Goal: Task Accomplishment & Management: Use online tool/utility

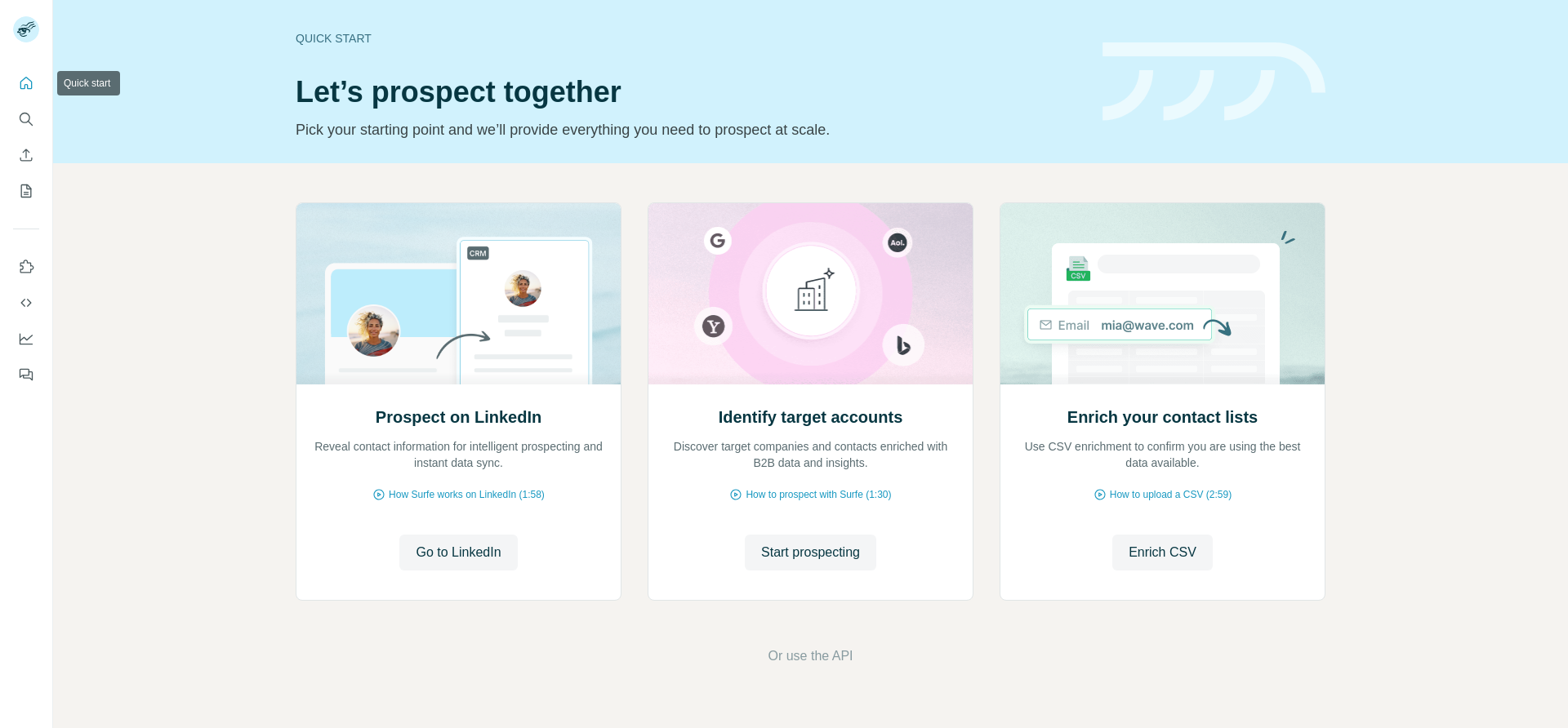
click at [37, 90] on button "Quick start" at bounding box center [25, 83] width 26 height 30
click at [25, 82] on icon "Quick start" at bounding box center [26, 83] width 16 height 16
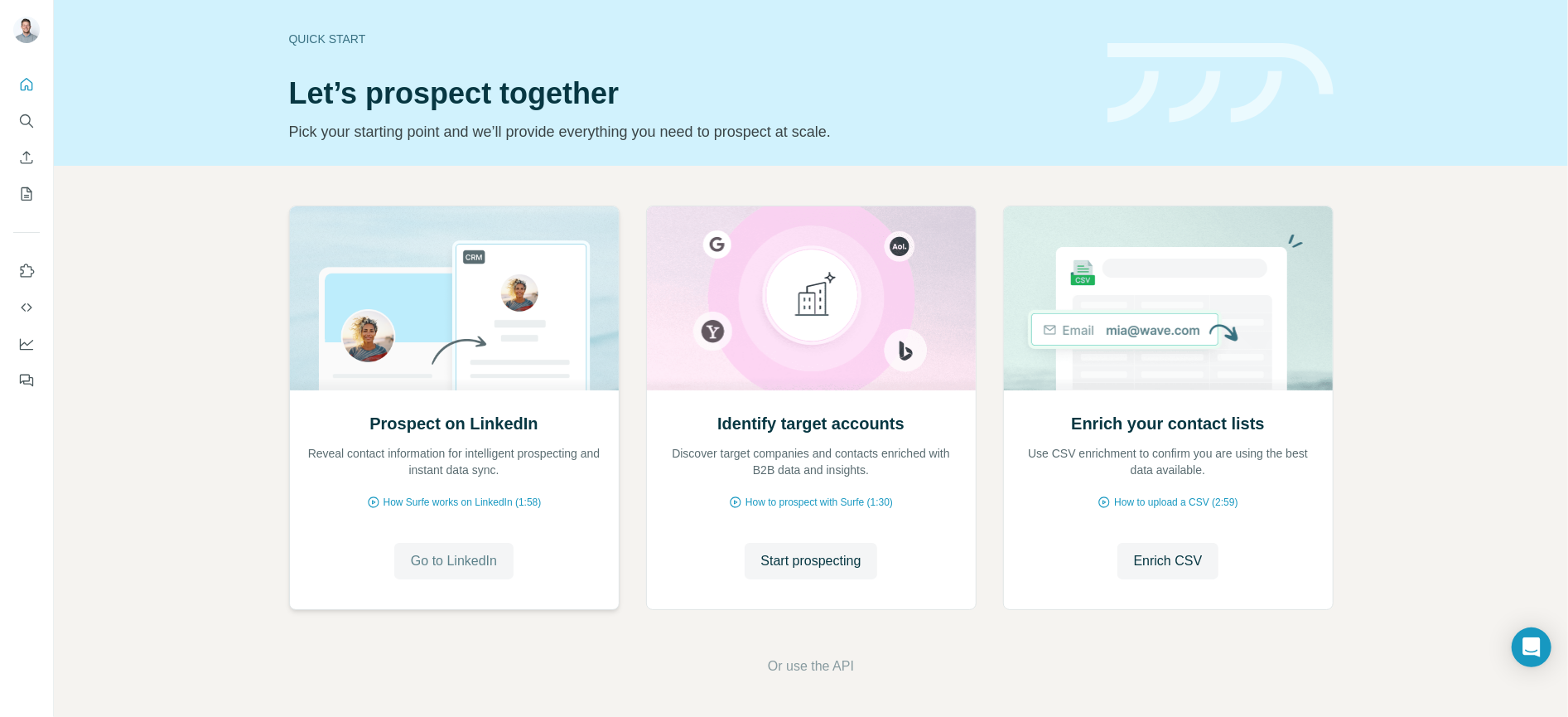
click at [467, 560] on span "Go to LinkedIn" at bounding box center [454, 561] width 86 height 20
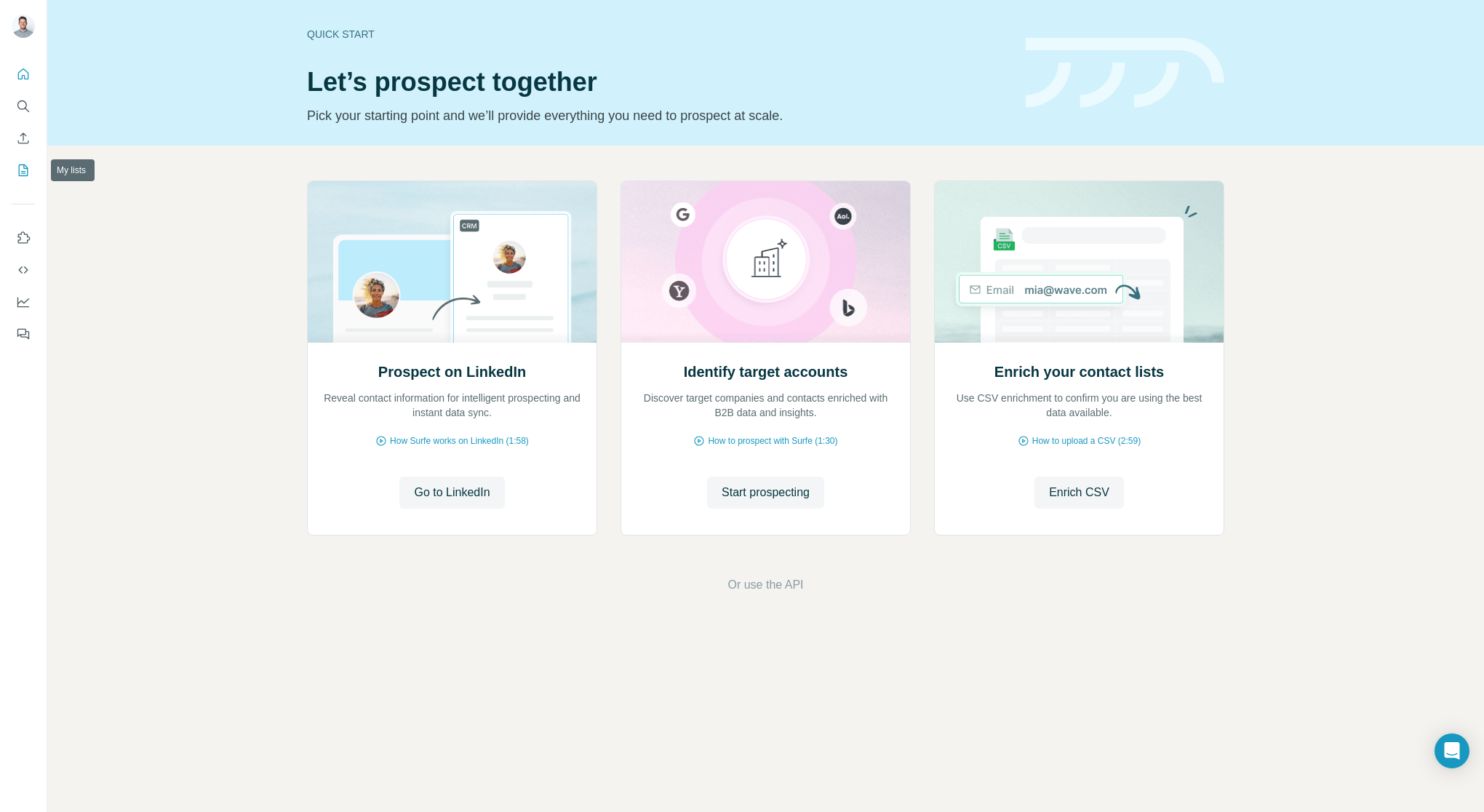
click at [26, 176] on icon "My lists" at bounding box center [23, 170] width 10 height 11
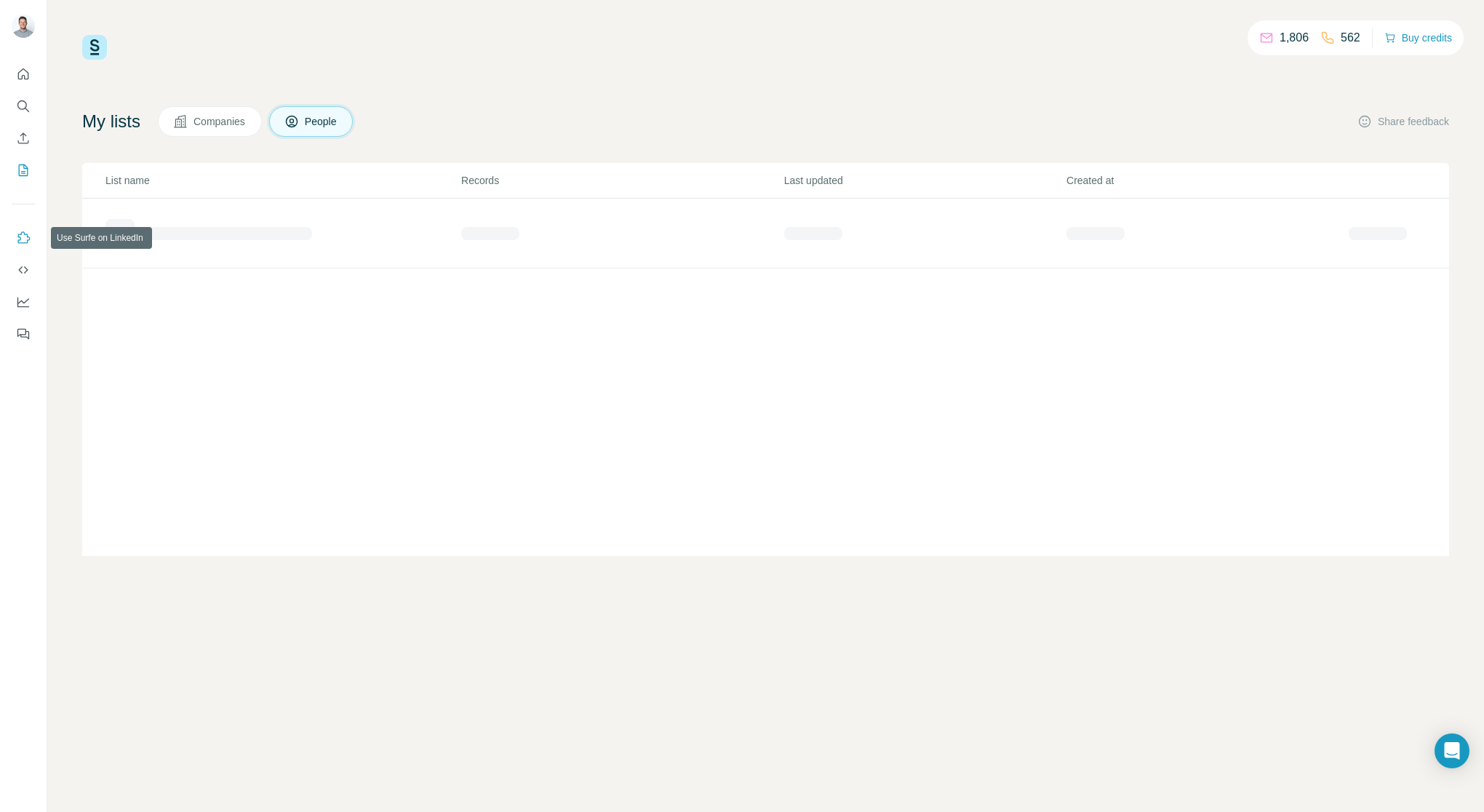
click at [25, 242] on icon "Use Surfe on LinkedIn" at bounding box center [23, 238] width 15 height 14
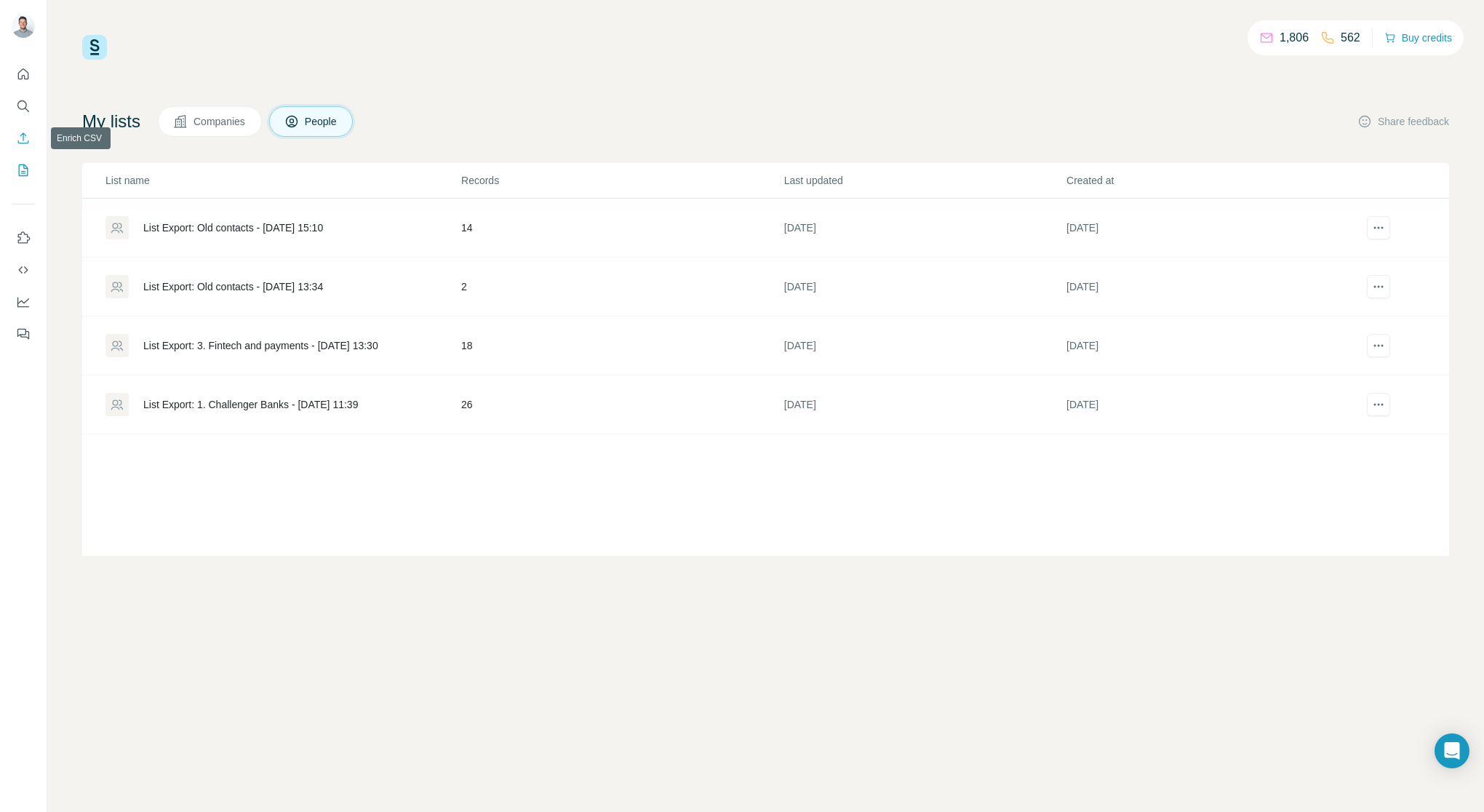
click at [23, 135] on icon "Enrich CSV" at bounding box center [24, 138] width 11 height 11
